Goal: Check status: Check status

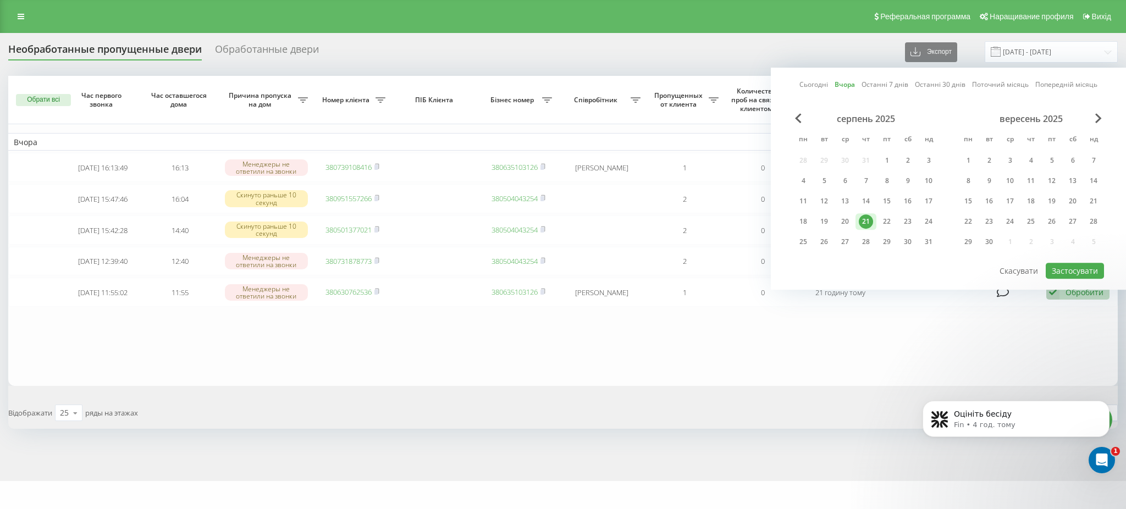
click at [889, 221] on div "22" at bounding box center [887, 221] width 14 height 14
click at [1072, 271] on font "Застосувати" at bounding box center [1075, 271] width 46 height 10
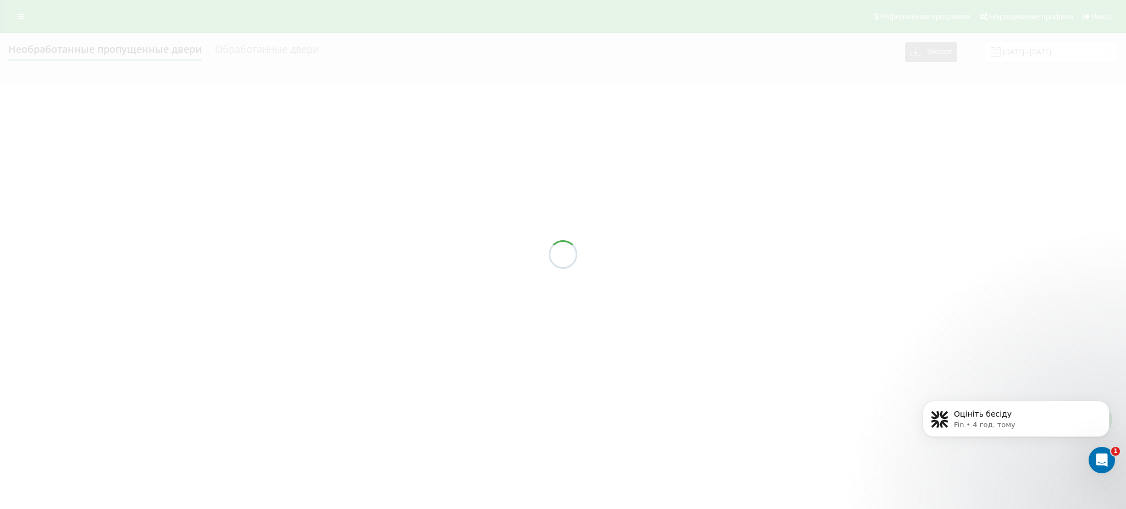
type input "[DATE] - [DATE]"
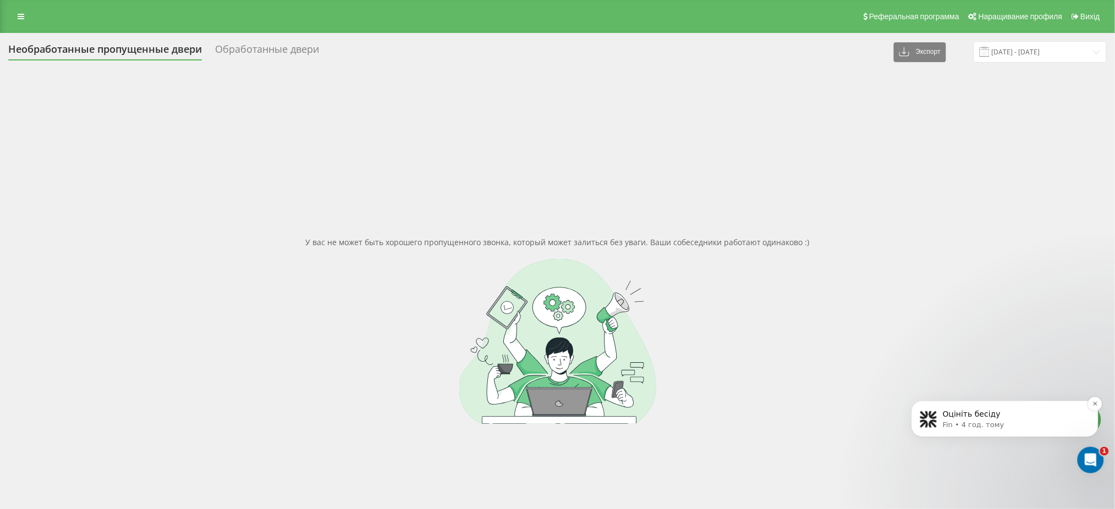
click at [977, 417] on font "Оцініть бесіду" at bounding box center [971, 413] width 58 height 9
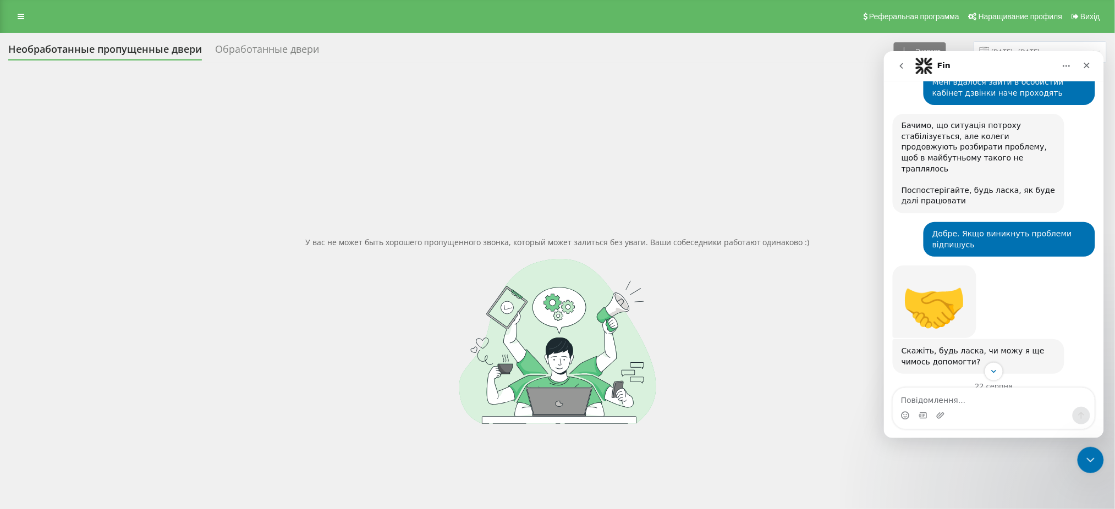
scroll to position [770, 0]
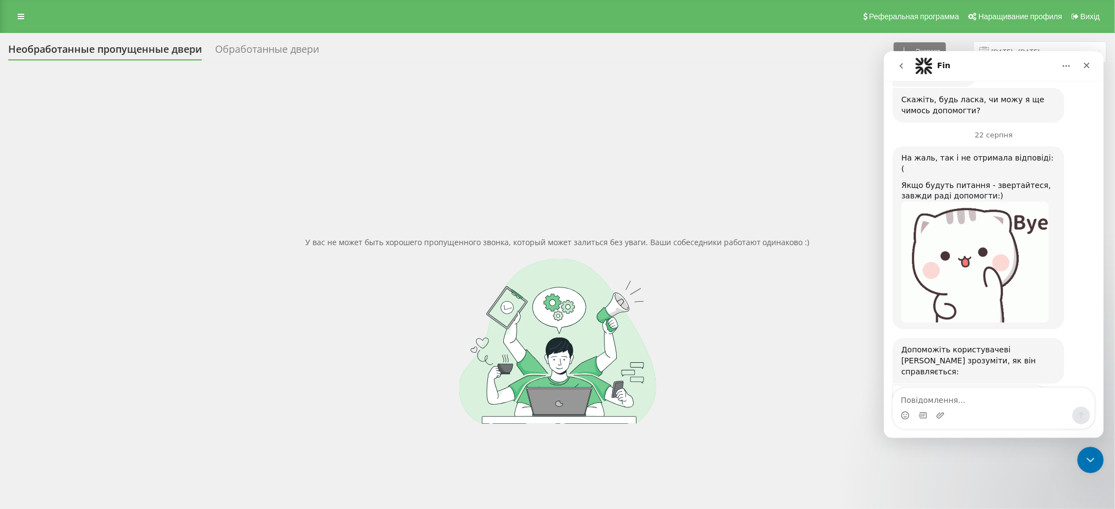
click at [1020, 415] on span "Чудово" at bounding box center [1021, 425] width 20 height 20
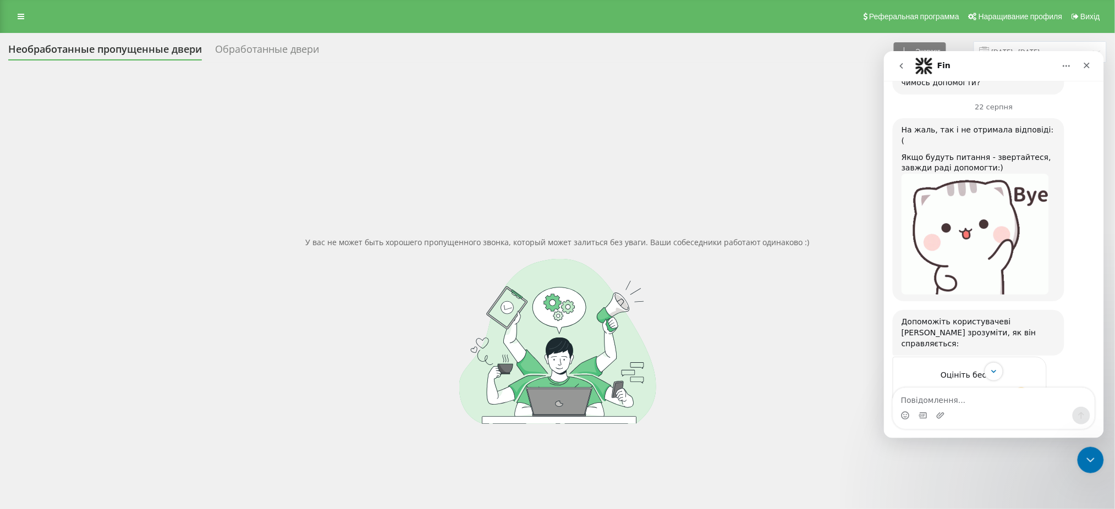
scroll to position [799, 0]
click at [1019, 424] on div "Надіслати" at bounding box center [1026, 435] width 22 height 22
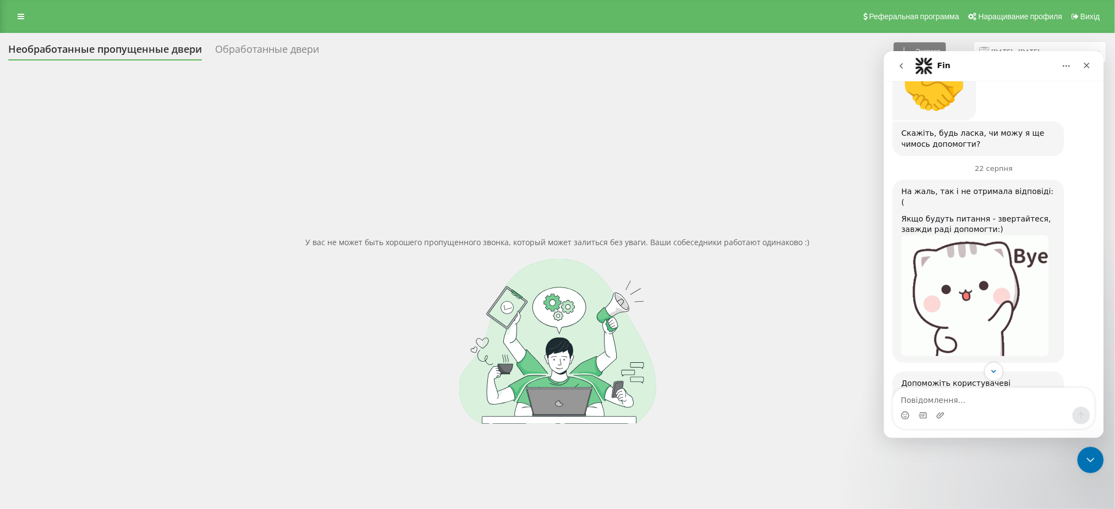
scroll to position [757, 0]
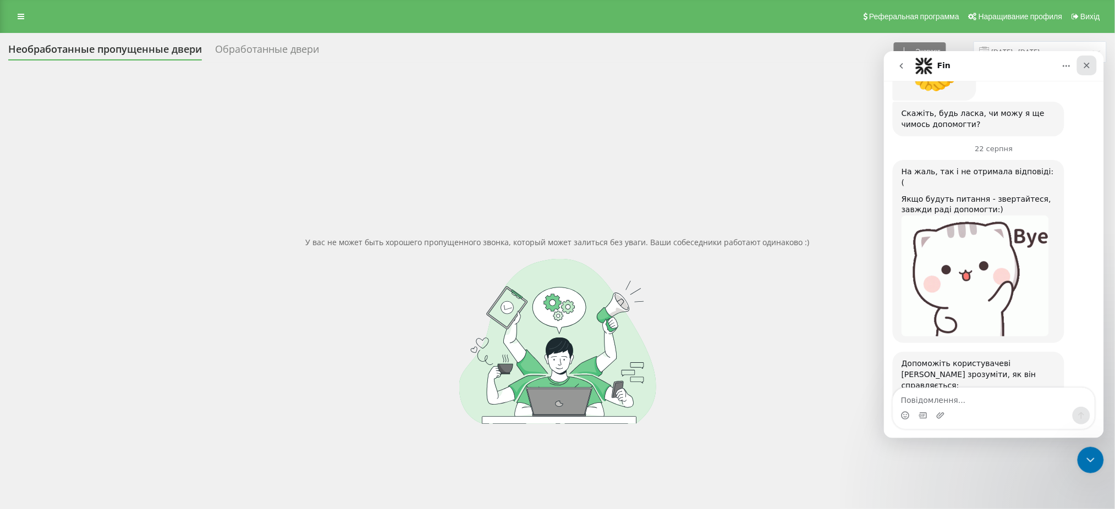
click at [1082, 67] on icon "Закрити" at bounding box center [1086, 64] width 9 height 9
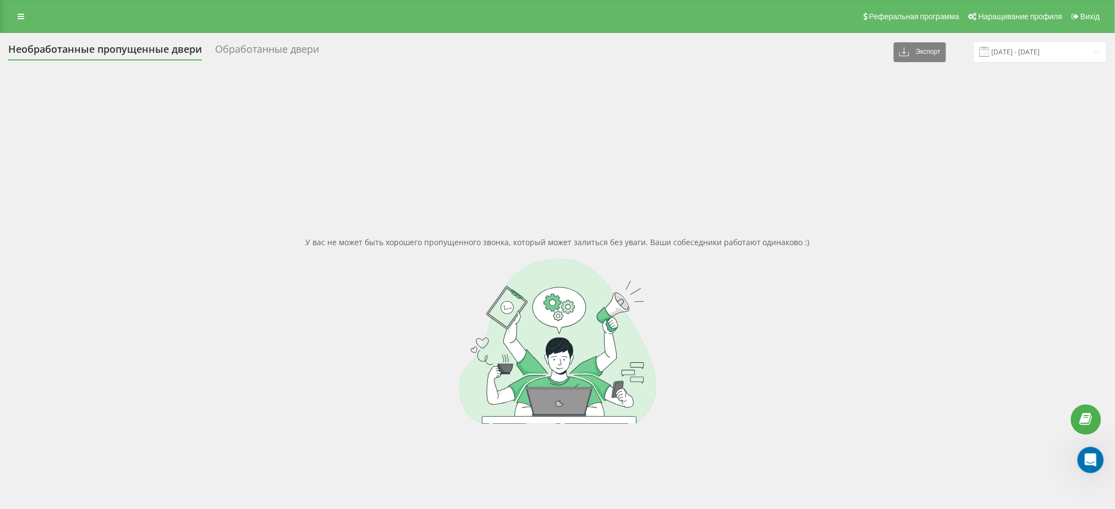
scroll to position [801, 0]
